Goal: Navigation & Orientation: Find specific page/section

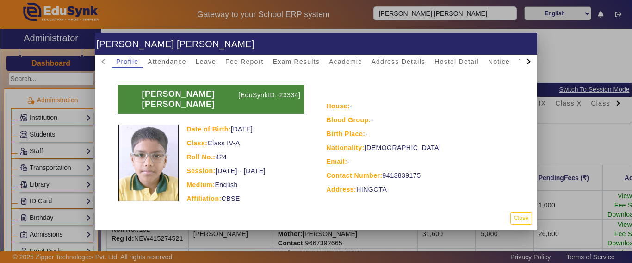
click at [580, 120] on div at bounding box center [316, 131] width 632 height 263
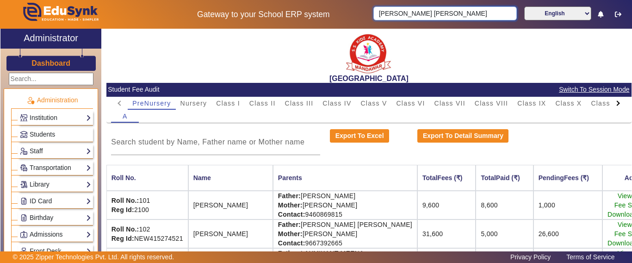
click at [575, 142] on div "Export To Excel Export To Detail Summary" at bounding box center [368, 142] width 525 height 26
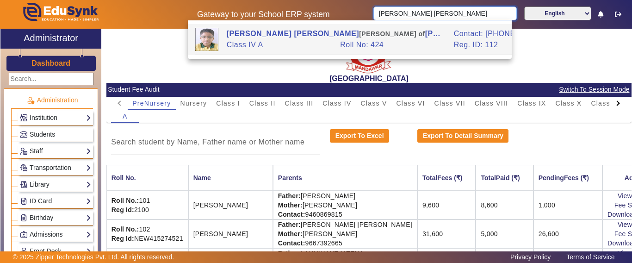
click at [505, 16] on input "[PERSON_NAME] [PERSON_NAME]" at bounding box center [444, 13] width 143 height 14
click at [501, 13] on input "[PERSON_NAME] [PERSON_NAME]" at bounding box center [444, 13] width 143 height 14
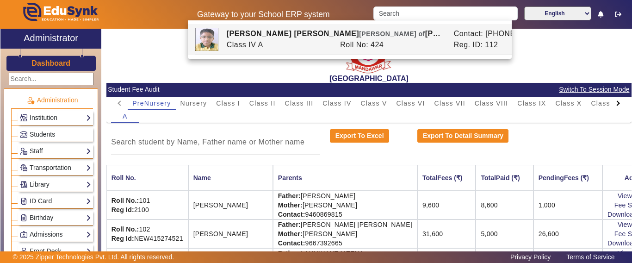
click at [44, 59] on h3 "Dashboard" at bounding box center [50, 63] width 39 height 9
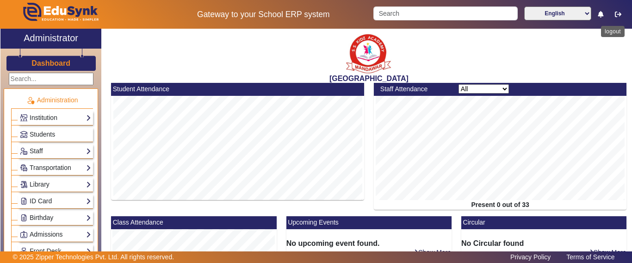
click at [617, 13] on icon "button" at bounding box center [617, 14] width 6 height 6
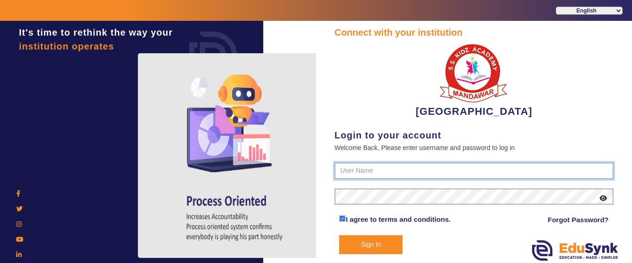
type input "9928895959"
